Goal: Task Accomplishment & Management: Manage account settings

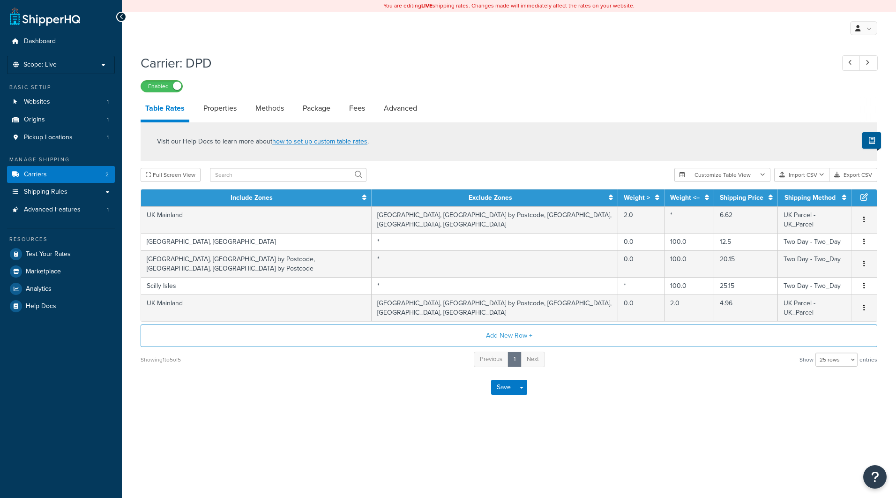
select select "25"
click at [47, 191] on span "Shipping Rules" at bounding box center [46, 192] width 44 height 8
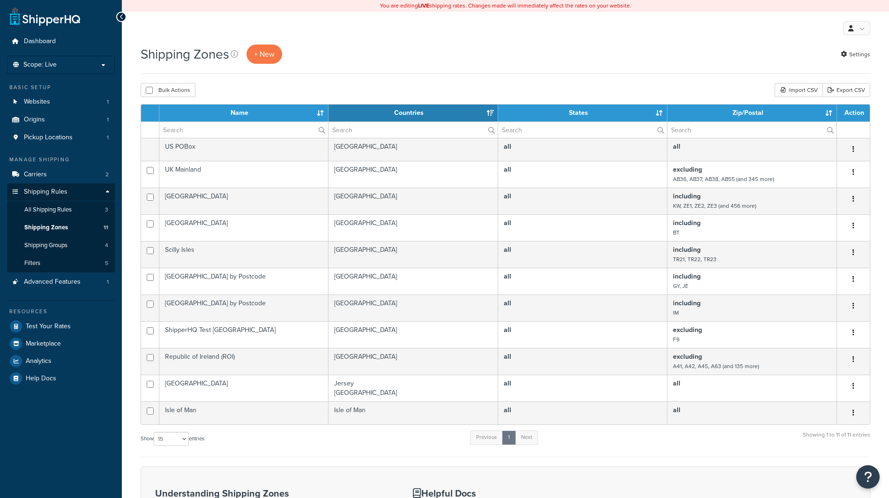
select select "15"
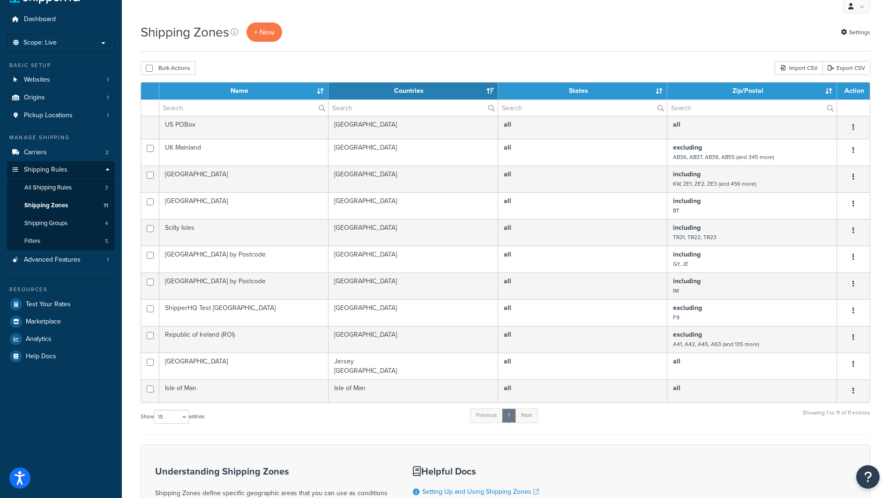
scroll to position [1, 0]
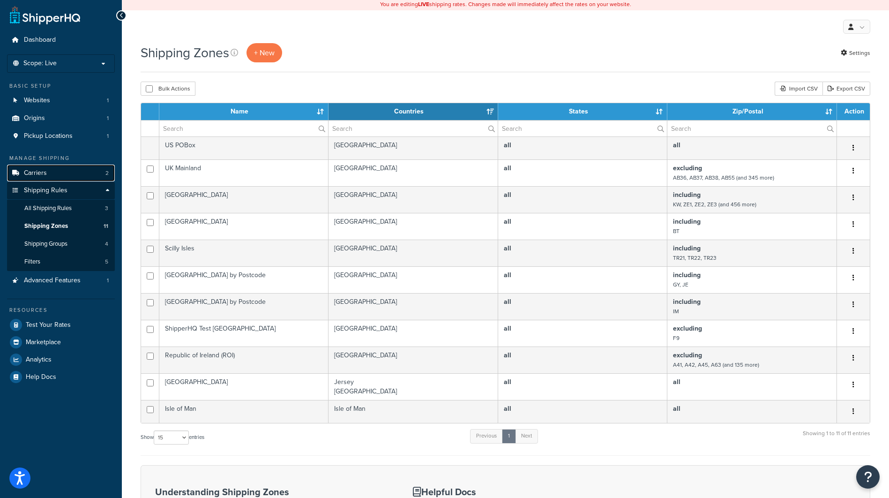
click at [63, 172] on link "Carriers 2" at bounding box center [61, 173] width 108 height 17
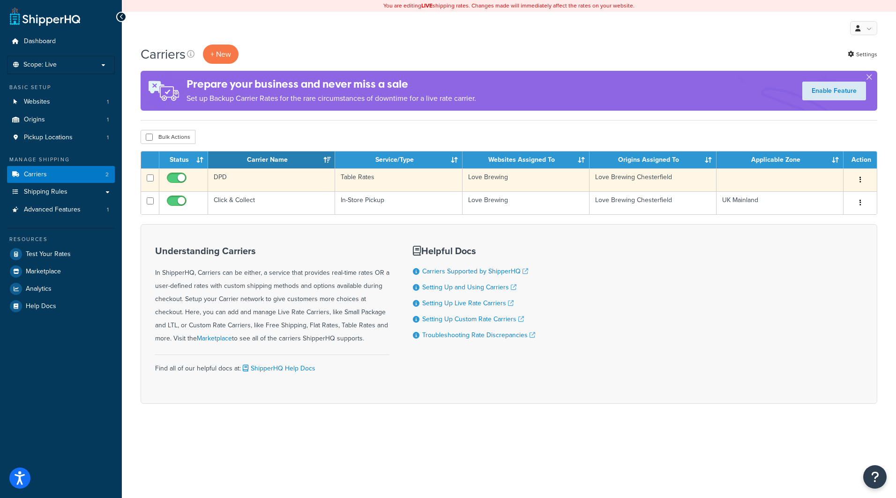
click at [860, 180] on icon "button" at bounding box center [861, 179] width 2 height 7
click at [820, 202] on link "Edit" at bounding box center [822, 198] width 74 height 19
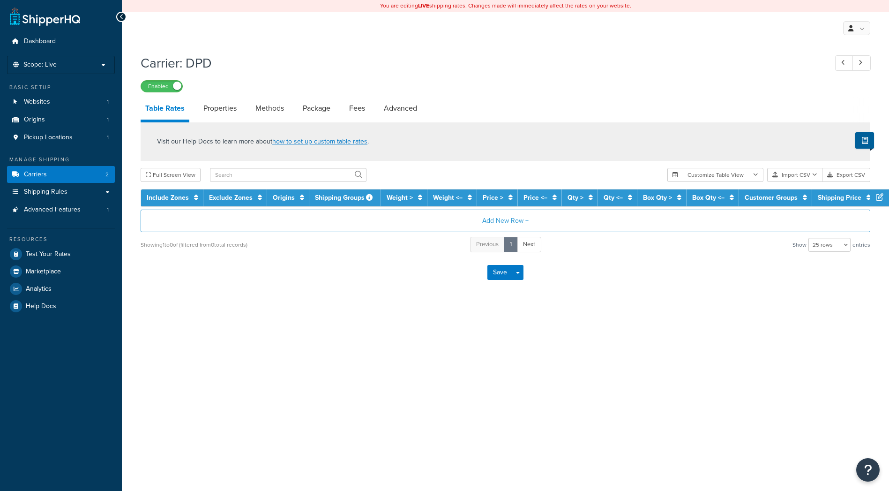
select select "25"
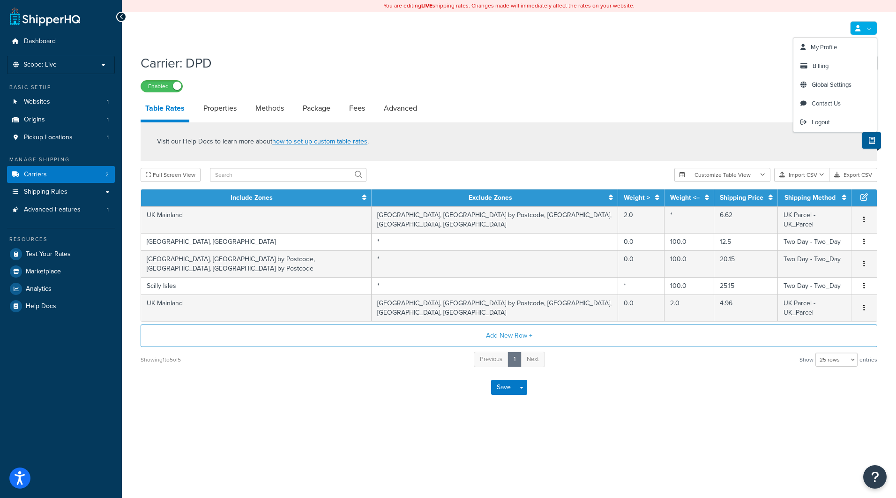
click at [622, 60] on h1 "Carrier: DPD" at bounding box center [483, 63] width 684 height 18
drag, startPoint x: 781, startPoint y: 143, endPoint x: 882, endPoint y: 146, distance: 100.4
click at [783, 143] on div "Visit our Help Docs to learn more about how to set up custom table rates ." at bounding box center [509, 141] width 737 height 38
click at [869, 142] on icon at bounding box center [872, 140] width 6 height 7
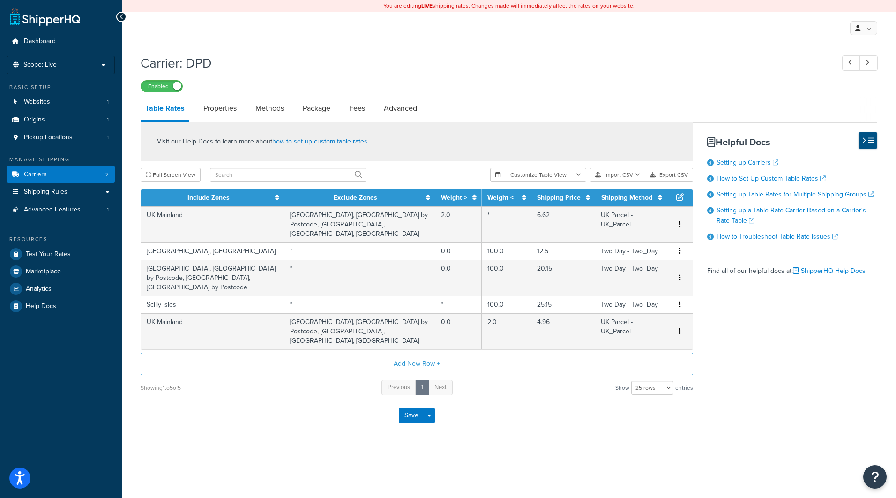
click at [877, 142] on button at bounding box center [868, 140] width 19 height 16
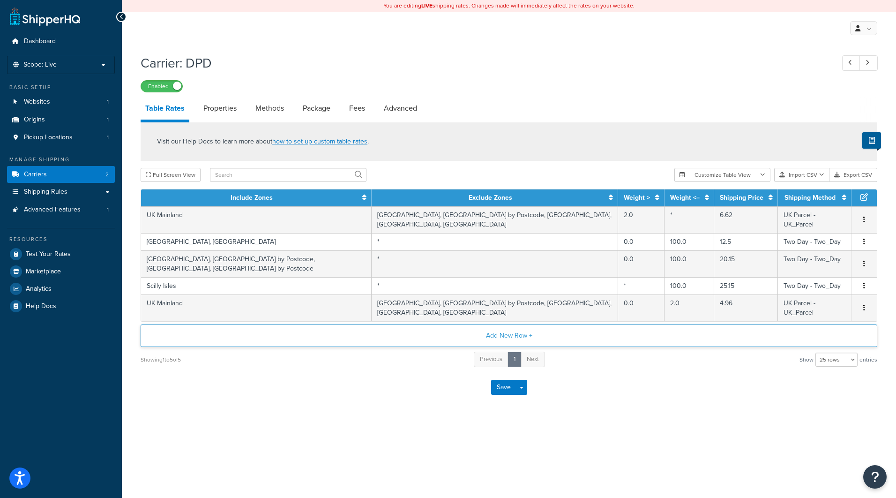
click at [498, 338] on button "Add New Row +" at bounding box center [509, 335] width 737 height 22
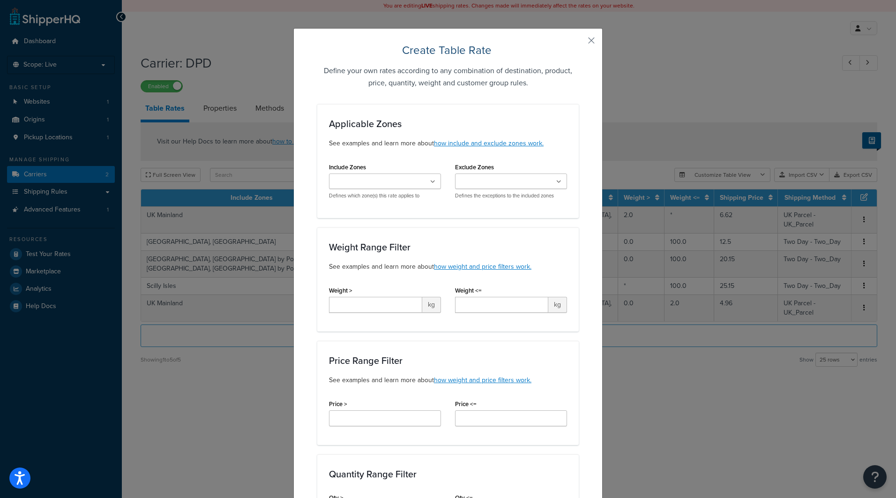
click at [522, 177] on input "Exclude Zones" at bounding box center [499, 182] width 83 height 10
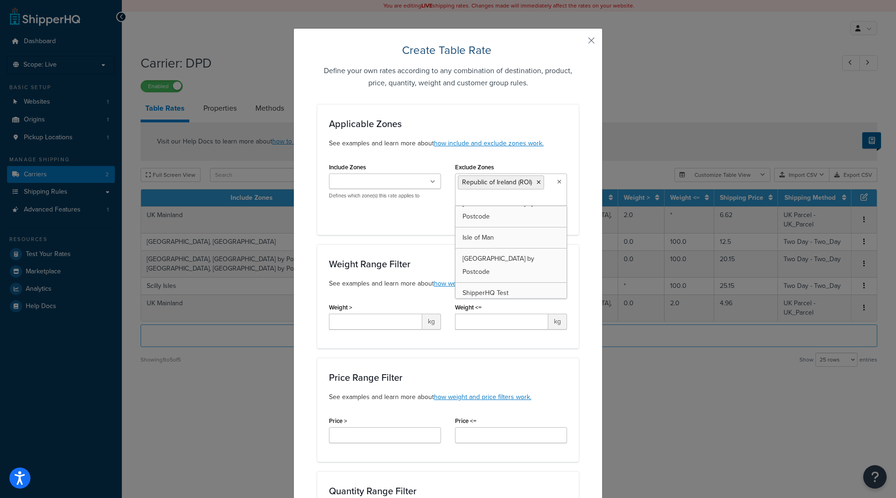
click at [386, 217] on div "Include Zones [GEOGRAPHIC_DATA] Mainland [GEOGRAPHIC_DATA] [GEOGRAPHIC_DATA] [G…" at bounding box center [448, 191] width 252 height 63
click at [430, 182] on icon at bounding box center [432, 182] width 5 height 6
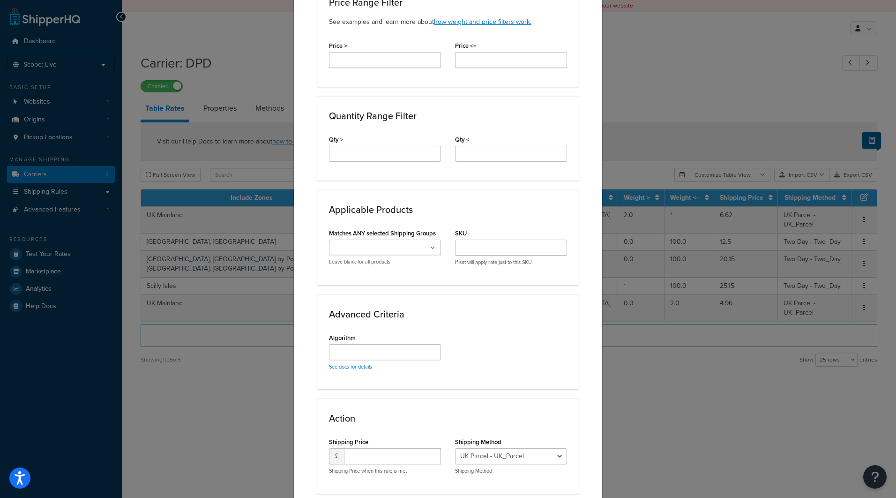
scroll to position [440, 0]
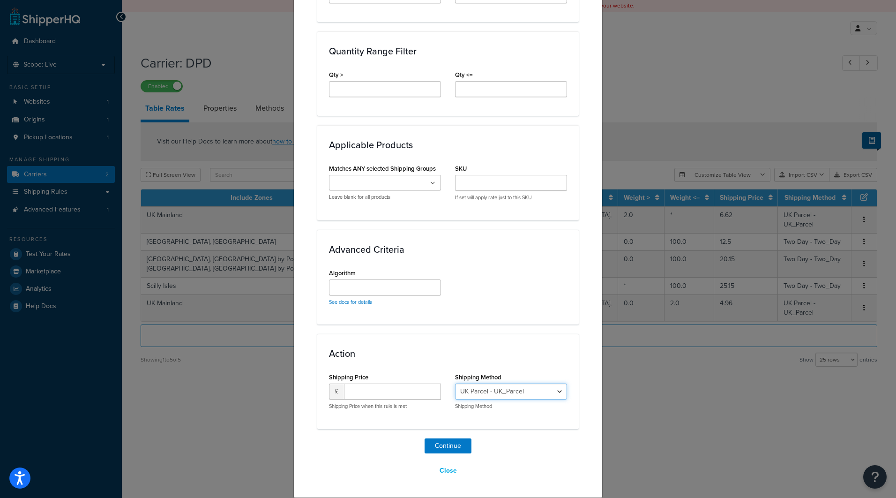
click at [533, 395] on select "UK Parcel - [GEOGRAPHIC_DATA] [GEOGRAPHIC_DATA] Expresspak - UK_Expresspak Two …" at bounding box center [511, 391] width 112 height 16
click at [565, 348] on div "Action Shipping Price £ Shipping Price when this rule is met Shipping Method UK…" at bounding box center [448, 381] width 262 height 95
click at [433, 448] on button "Continue" at bounding box center [448, 445] width 47 height 15
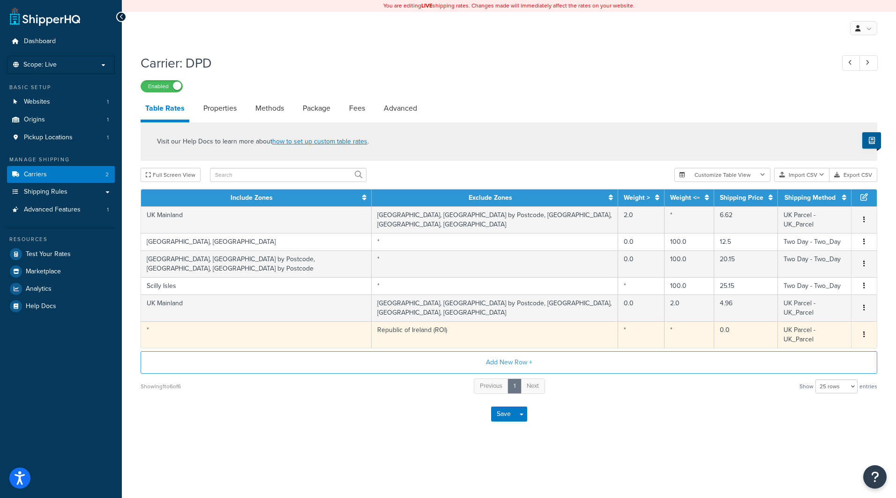
click at [862, 335] on button "button" at bounding box center [864, 335] width 7 height 10
click at [832, 320] on div "Edit" at bounding box center [816, 316] width 67 height 19
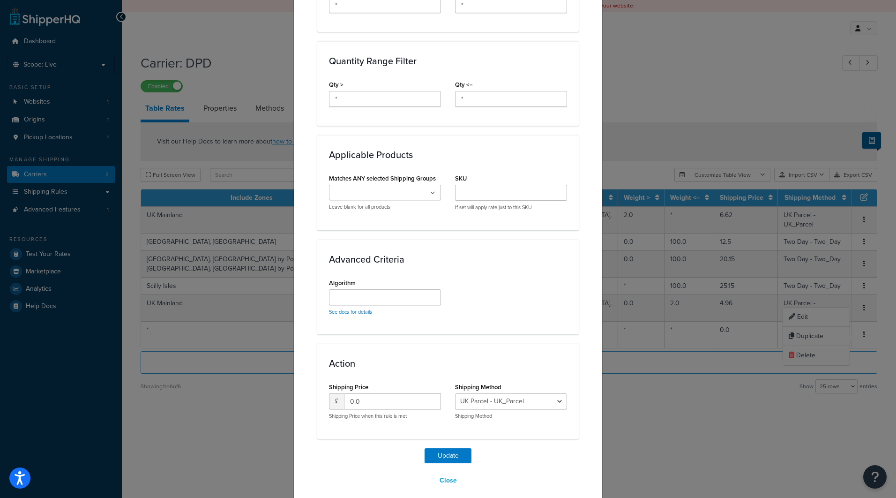
scroll to position [403, 0]
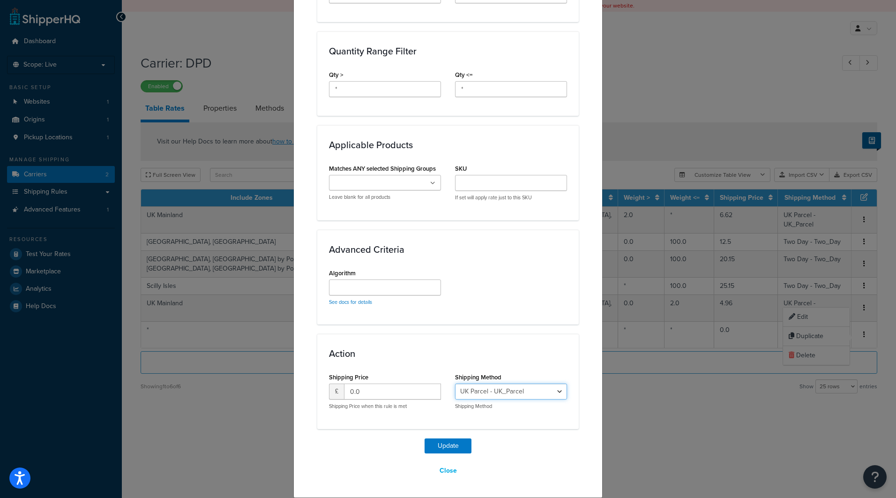
click at [501, 383] on select "UK Parcel - [GEOGRAPHIC_DATA] [GEOGRAPHIC_DATA] Expresspak - UK_Expresspak Two …" at bounding box center [511, 391] width 112 height 16
select select "51884"
click at [455, 383] on select "UK Parcel - [GEOGRAPHIC_DATA] [GEOGRAPHIC_DATA] Expresspak - UK_Expresspak Two …" at bounding box center [511, 391] width 112 height 16
click at [450, 449] on button "Update" at bounding box center [448, 445] width 47 height 15
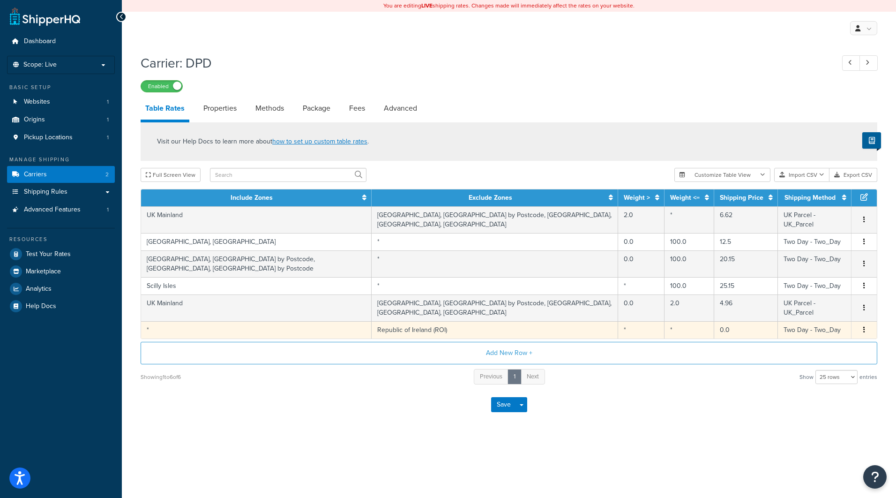
click at [864, 331] on icon "button" at bounding box center [864, 329] width 2 height 7
click at [828, 310] on div "Edit" at bounding box center [816, 312] width 67 height 19
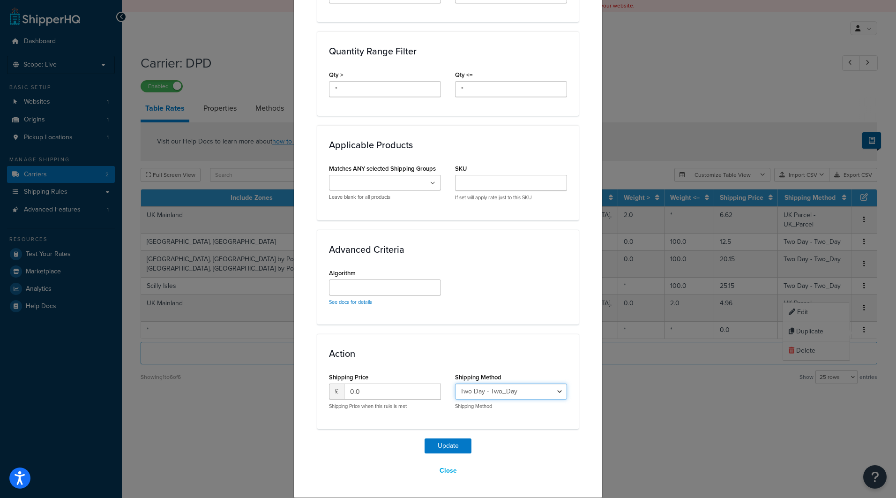
click at [562, 391] on select "UK Parcel - [GEOGRAPHIC_DATA] [GEOGRAPHIC_DATA] Expresspak - UK_Expresspak Two …" at bounding box center [511, 391] width 112 height 16
select select "51812"
click at [455, 383] on select "UK Parcel - [GEOGRAPHIC_DATA] [GEOGRAPHIC_DATA] Expresspak - UK_Expresspak Two …" at bounding box center [511, 391] width 112 height 16
click at [454, 442] on button "Update" at bounding box center [448, 445] width 47 height 15
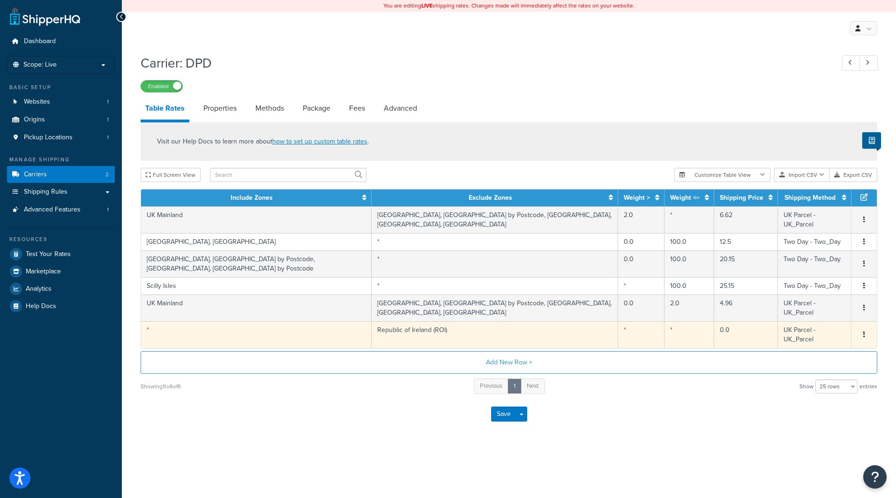
click at [864, 337] on icon "button" at bounding box center [864, 334] width 2 height 7
click at [826, 319] on div "Edit" at bounding box center [816, 316] width 67 height 19
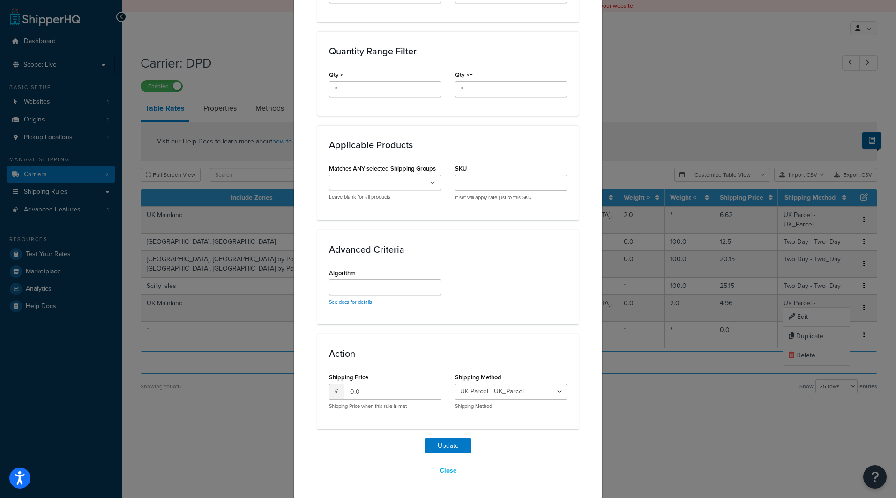
click at [524, 379] on div "Shipping Method UK Parcel - [GEOGRAPHIC_DATA] [GEOGRAPHIC_DATA] Expresspak - [G…" at bounding box center [511, 389] width 112 height 39
click at [524, 383] on div "Shipping Method UK Parcel - [GEOGRAPHIC_DATA] [GEOGRAPHIC_DATA] Expresspak - [G…" at bounding box center [511, 389] width 112 height 39
drag, startPoint x: 526, startPoint y: 390, endPoint x: 532, endPoint y: 390, distance: 6.1
click at [527, 390] on select "UK Parcel - [GEOGRAPHIC_DATA] [GEOGRAPHIC_DATA] Expresspak - UK_Expresspak Two …" at bounding box center [511, 391] width 112 height 16
select select "51884"
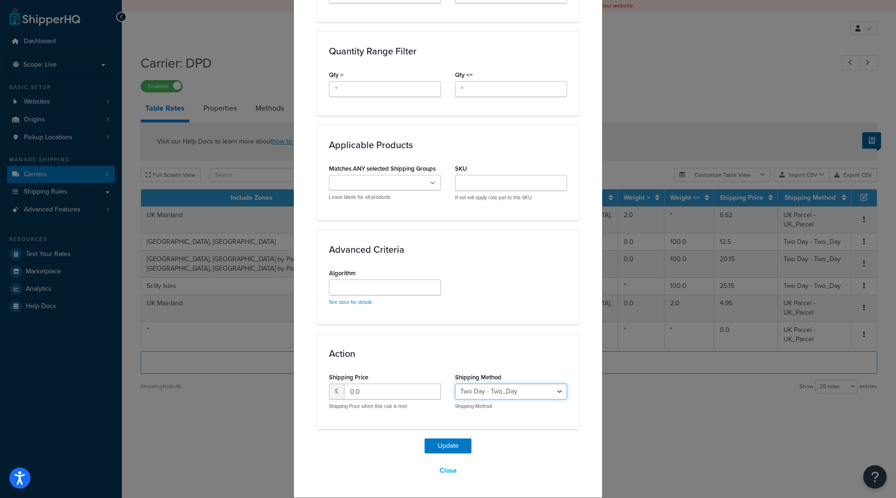
click at [455, 383] on select "UK Parcel - [GEOGRAPHIC_DATA] [GEOGRAPHIC_DATA] Expresspak - UK_Expresspak Two …" at bounding box center [511, 391] width 112 height 16
click at [448, 445] on button "Update" at bounding box center [448, 445] width 47 height 15
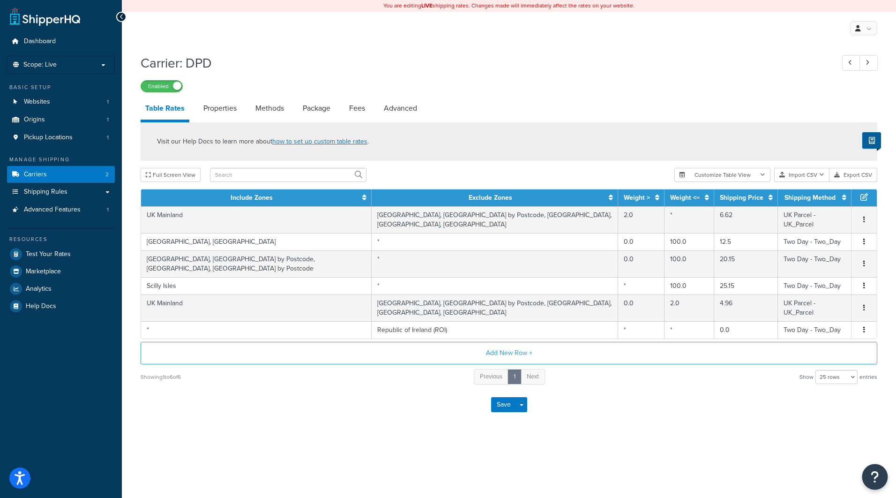
click at [877, 480] on icon "Open Resource Center" at bounding box center [875, 476] width 9 height 13
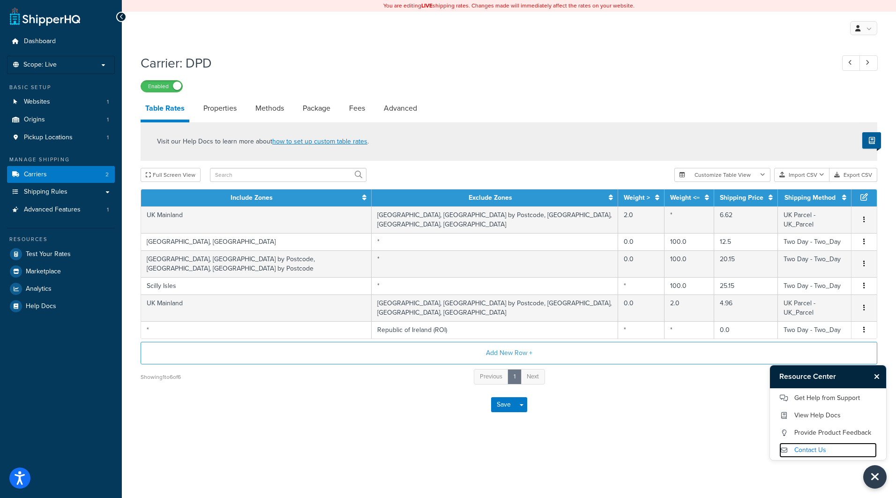
click at [823, 453] on link "Contact Us" at bounding box center [828, 449] width 97 height 15
